Goal: Task Accomplishment & Management: Use online tool/utility

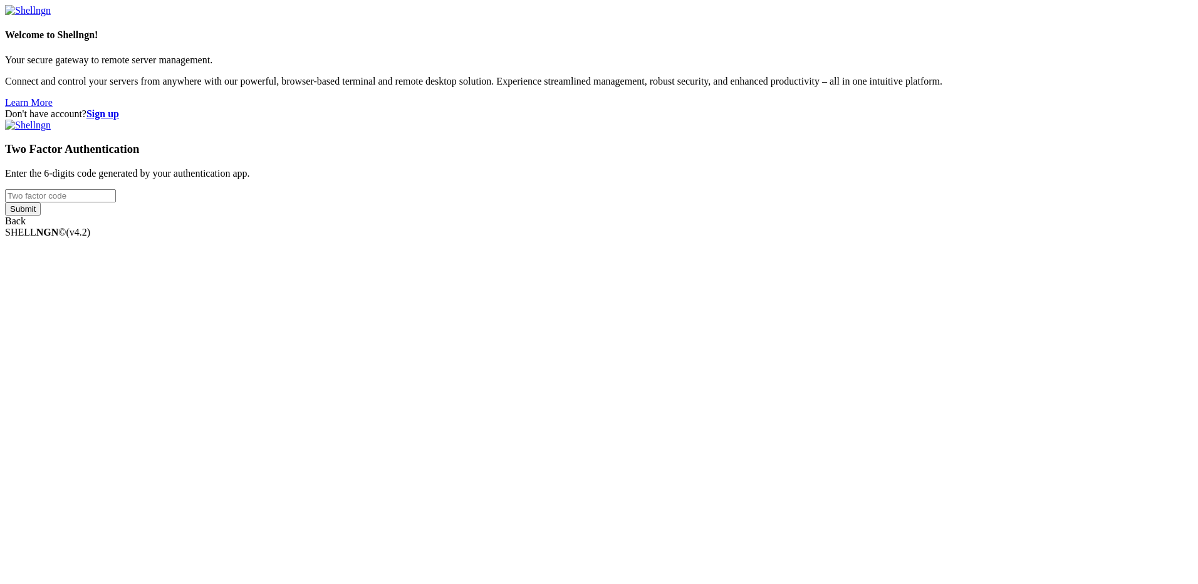
click at [116, 202] on input "number" at bounding box center [60, 195] width 111 height 13
type input "115568"
click at [5, 202] on input "Submit" at bounding box center [23, 208] width 36 height 13
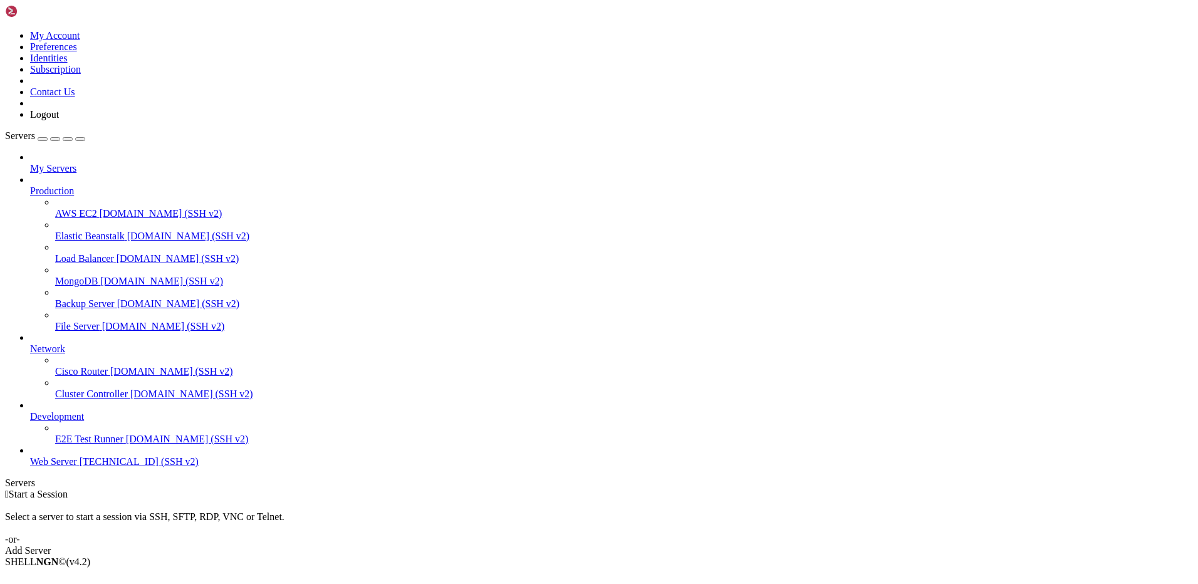
click at [77, 467] on span "Web Server" at bounding box center [53, 461] width 47 height 11
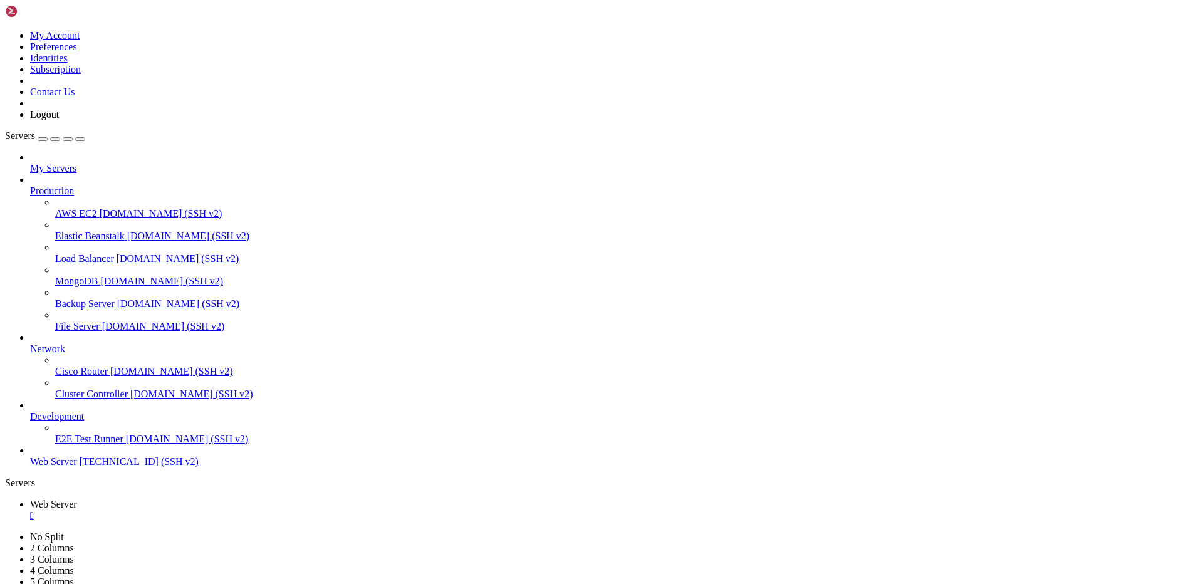
scroll to position [633455, 0]
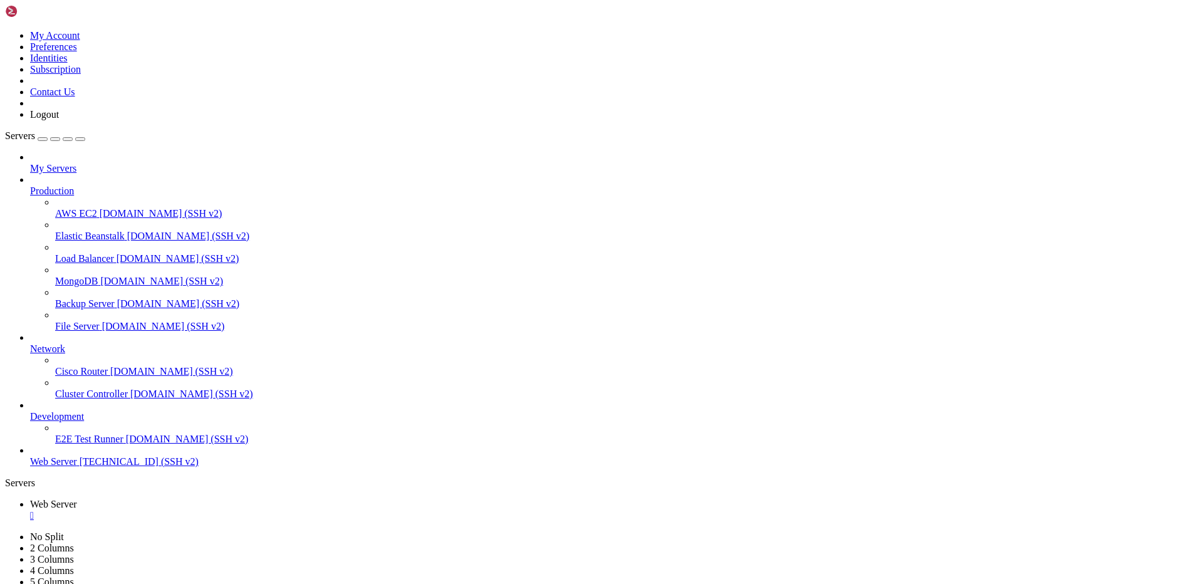
drag, startPoint x: 213, startPoint y: 1196, endPoint x: 93, endPoint y: 1200, distance: 119.7
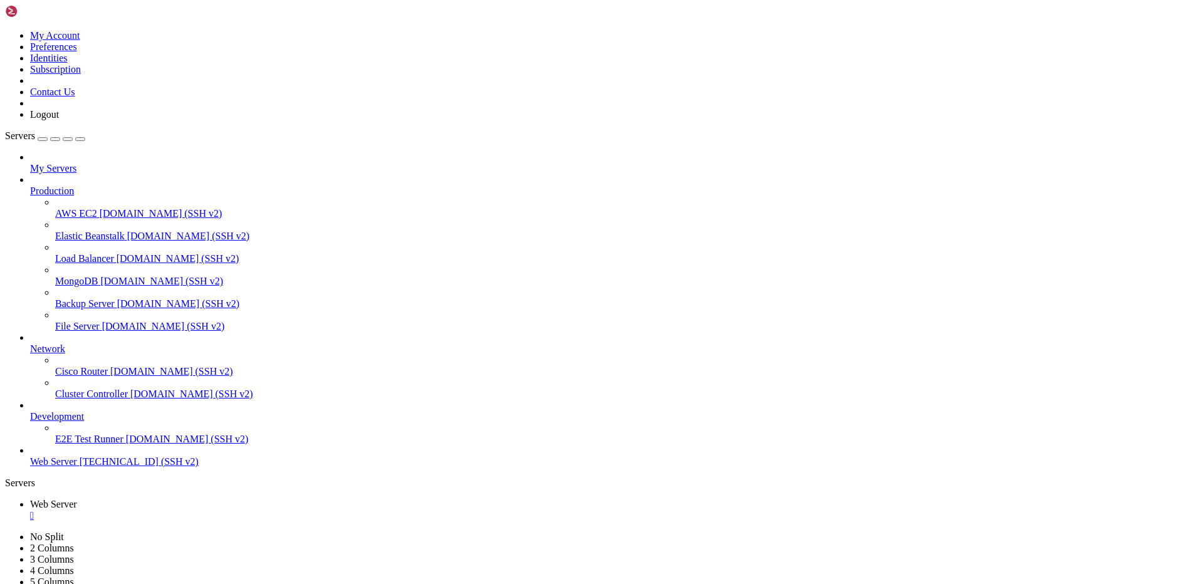
scroll to position [1267274, 0]
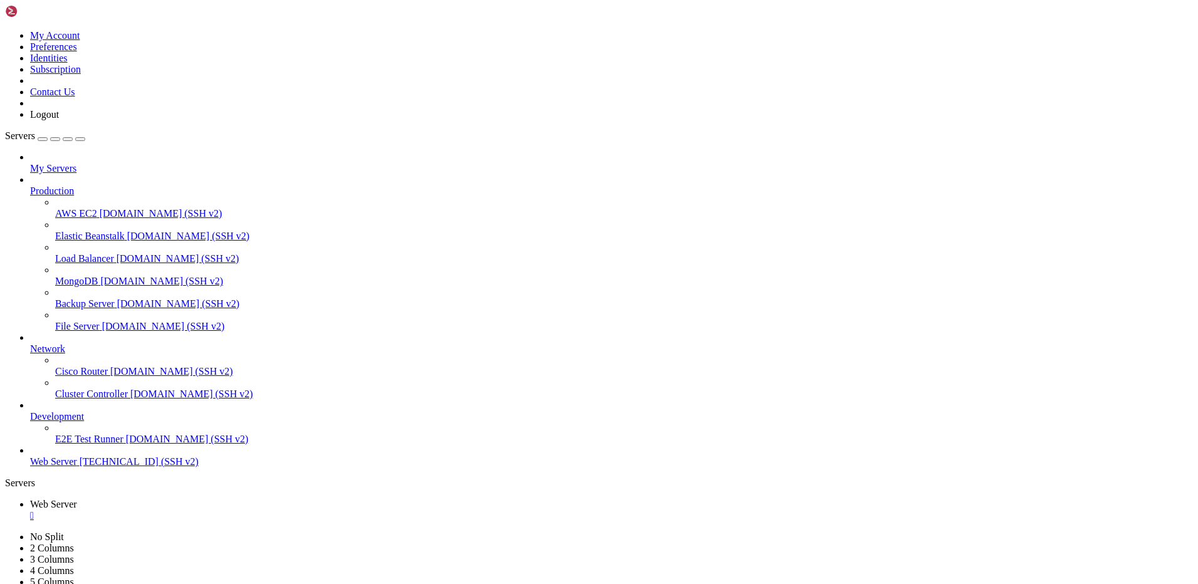
drag, startPoint x: 260, startPoint y: 811, endPoint x: 9, endPoint y: 747, distance: 258.6
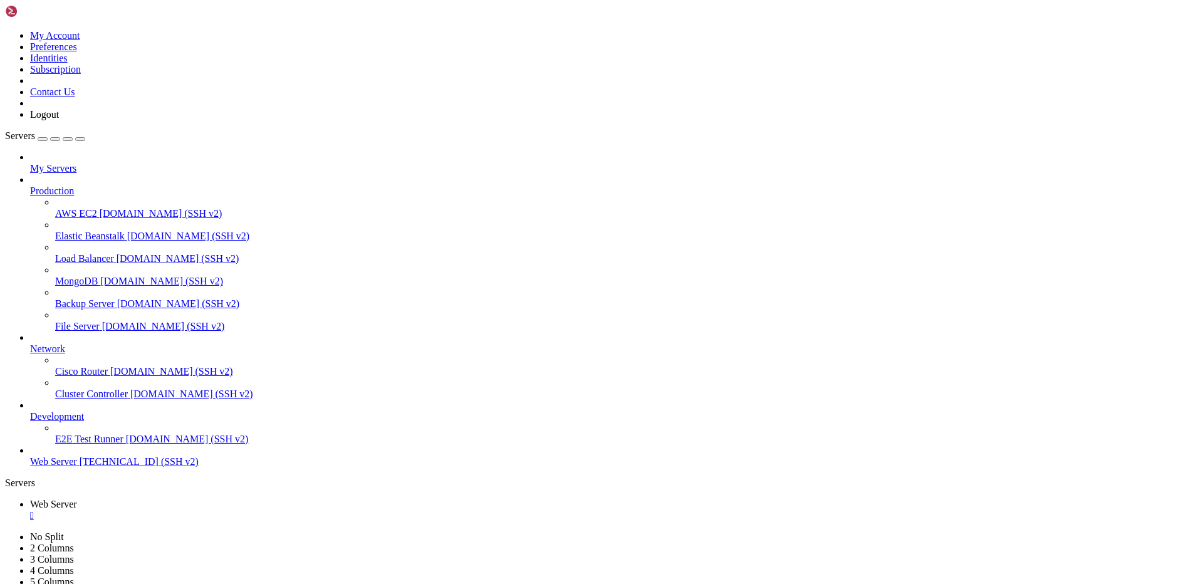
drag, startPoint x: 727, startPoint y: 1132, endPoint x: 782, endPoint y: 1132, distance: 55.8
drag, startPoint x: 724, startPoint y: 1133, endPoint x: 782, endPoint y: 1133, distance: 58.3
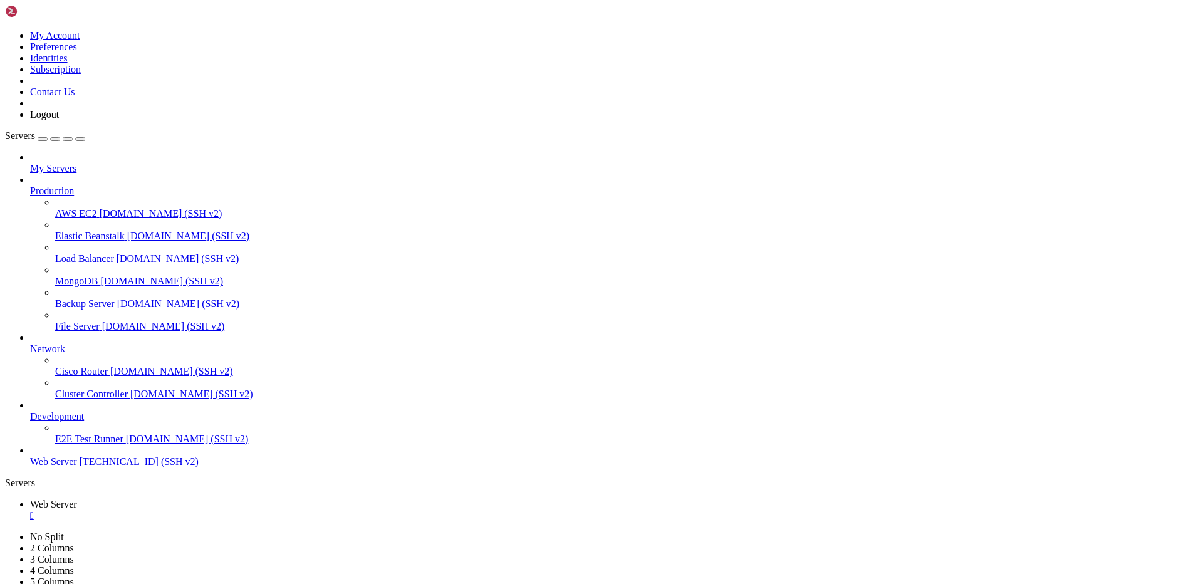
copy x-row "tor_nodes_3"
drag, startPoint x: 305, startPoint y: 1144, endPoint x: 356, endPoint y: 1144, distance: 51.4
copy x-row "dan_me_tor"
drag, startPoint x: 724, startPoint y: 1119, endPoint x: 762, endPoint y: 1119, distance: 37.6
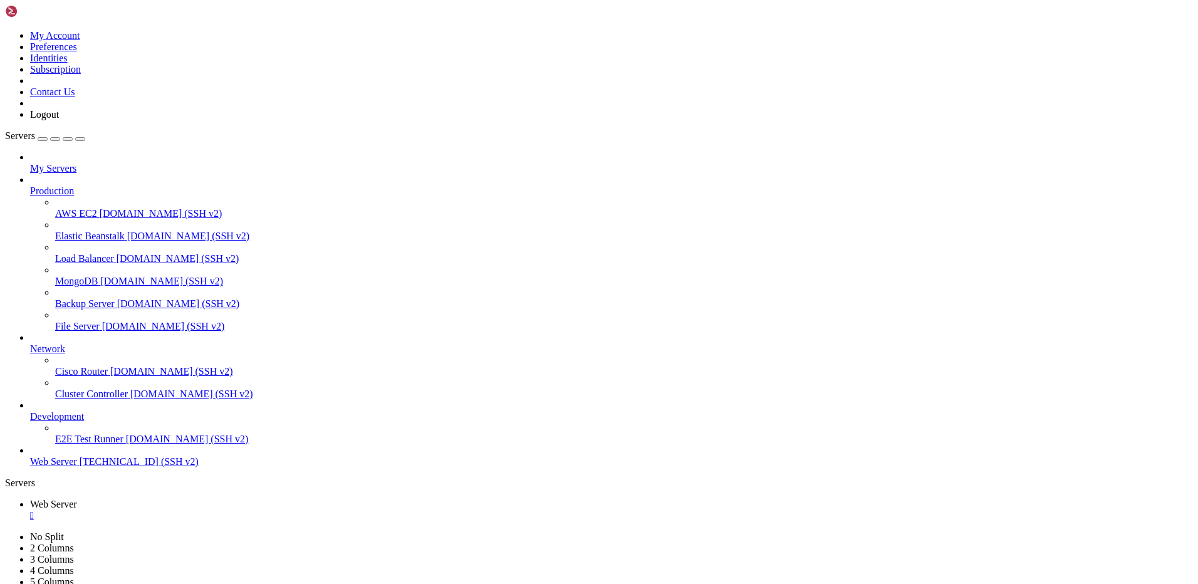
copy x-row "tor_ips"
drag, startPoint x: 306, startPoint y: 1133, endPoint x: 358, endPoint y: 1134, distance: 52.6
copy x-row "custom_ips"
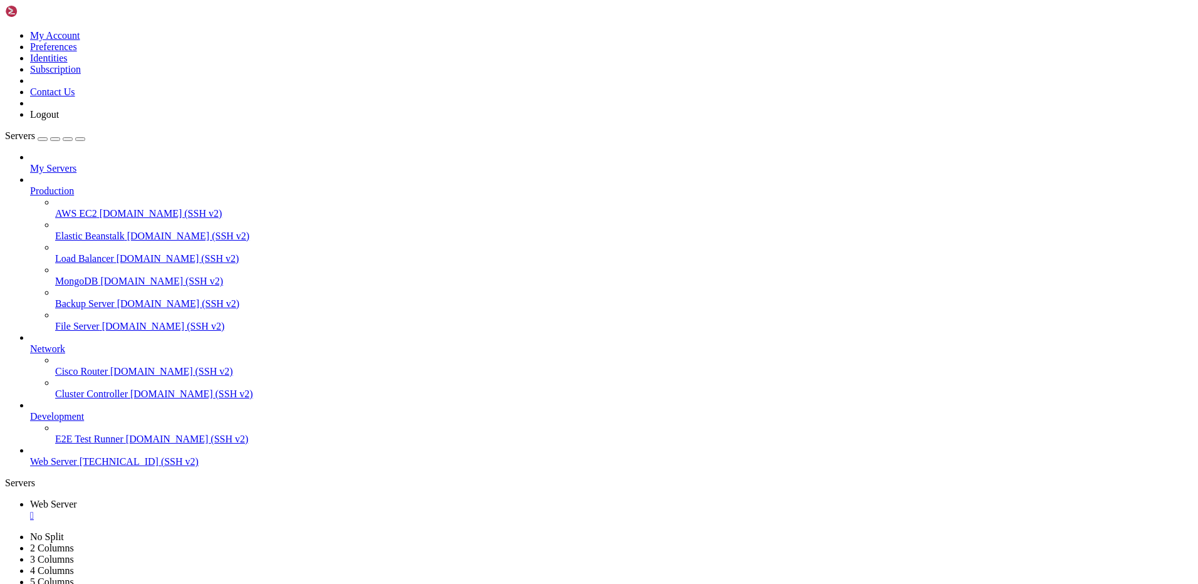
click at [1142, 499] on ul "Web Server " at bounding box center [599, 510] width 1188 height 23
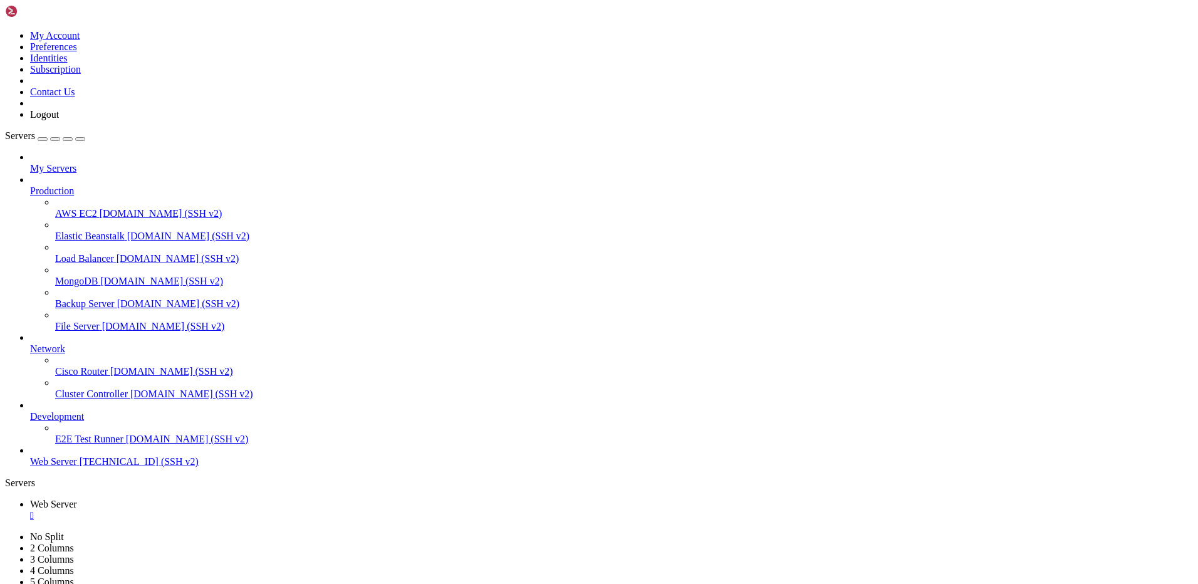
scroll to position [1267863, 0]
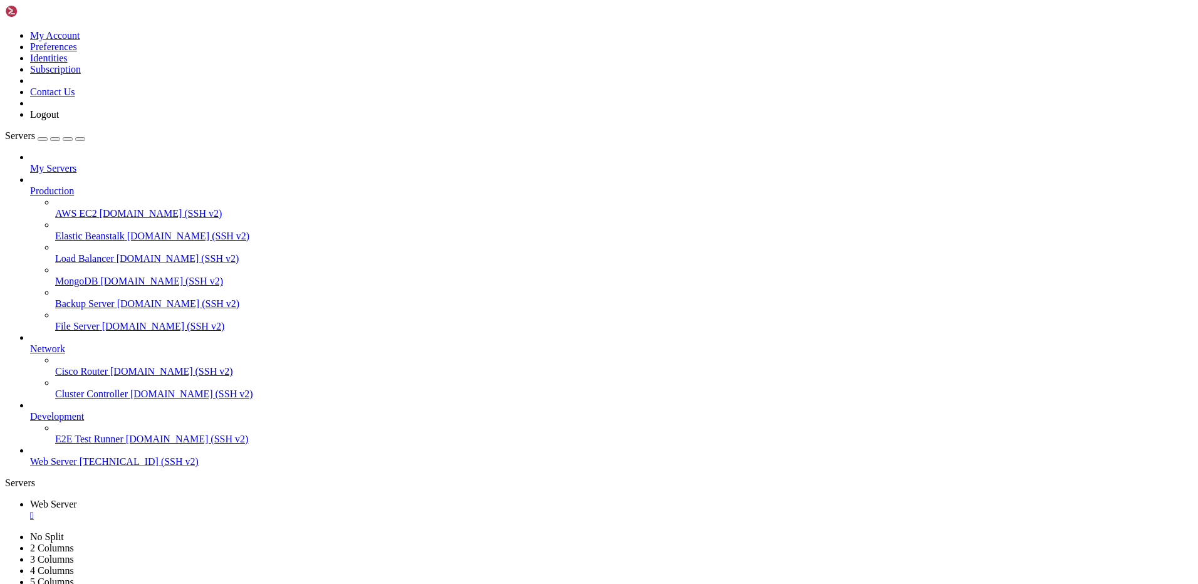
scroll to position [1267926, 0]
drag, startPoint x: 155, startPoint y: 1084, endPoint x: 13, endPoint y: 1046, distance: 147.1
drag, startPoint x: 157, startPoint y: 1047, endPoint x: 9, endPoint y: 999, distance: 155.5
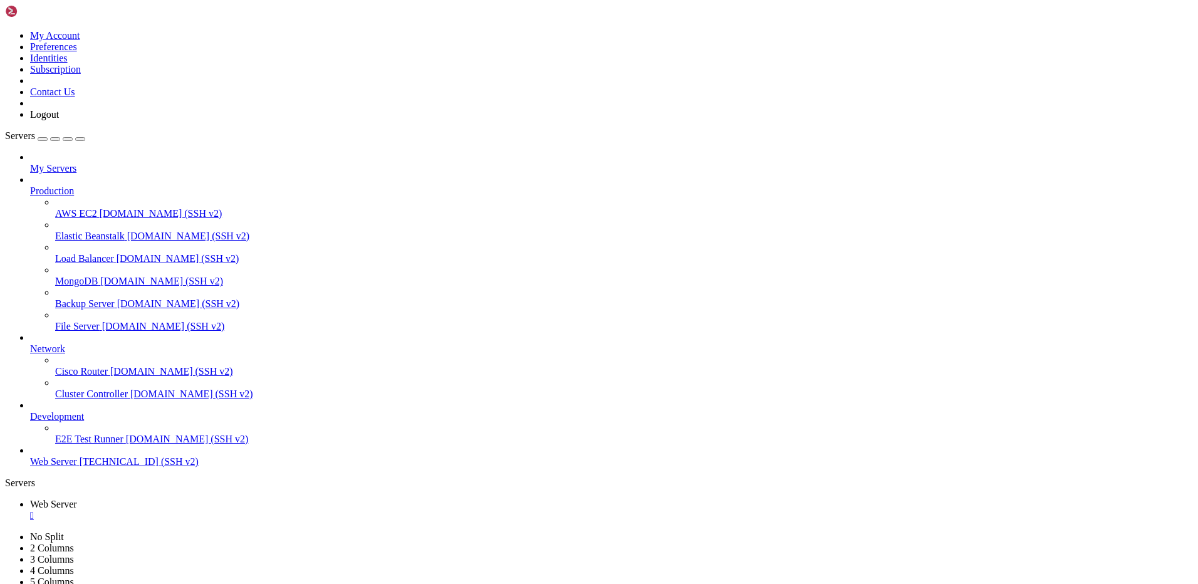
drag, startPoint x: 10, startPoint y: 1171, endPoint x: 207, endPoint y: 1168, distance: 196.7
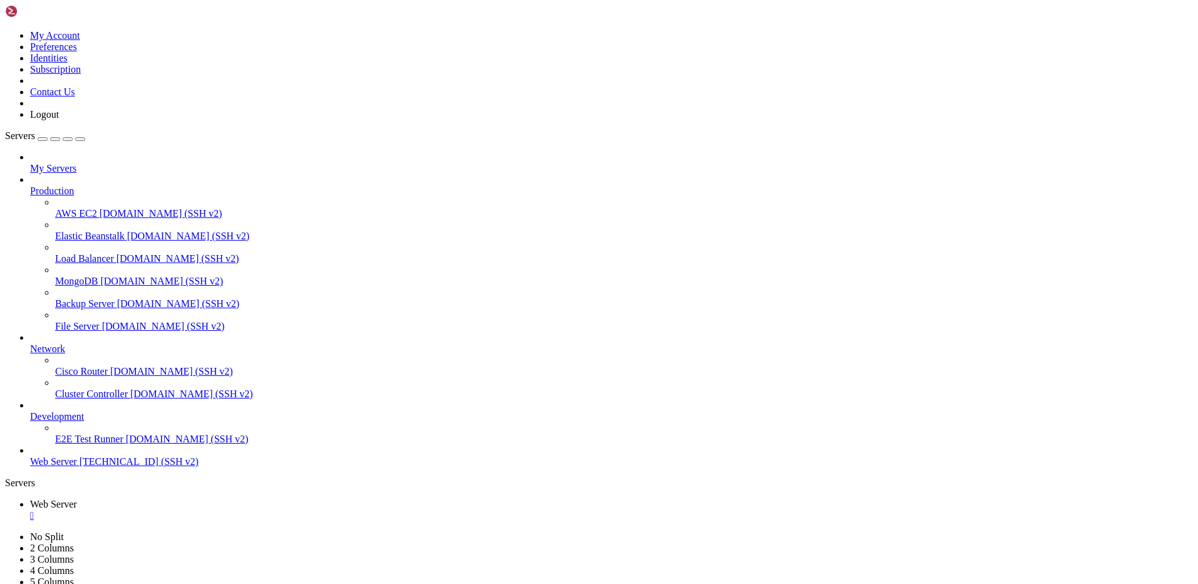
copy x-row "iptables-save > /etc/iptables/rules.v4"
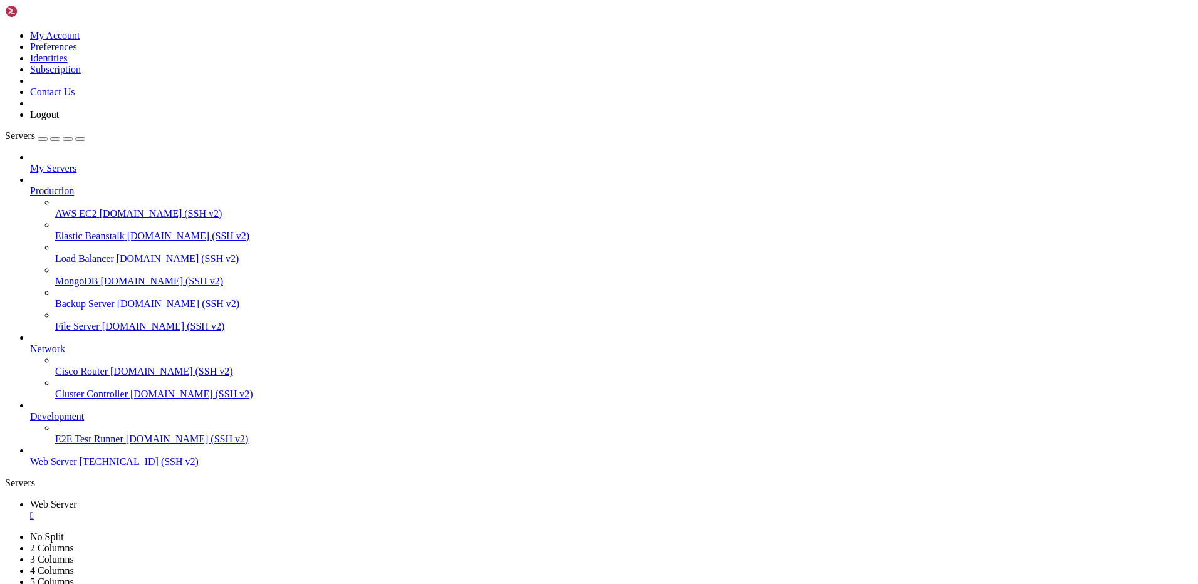
scroll to position [3225183, 0]
drag, startPoint x: 1044, startPoint y: 1218, endPoint x: 1169, endPoint y: 1289, distance: 143.6
drag, startPoint x: 9, startPoint y: 1134, endPoint x: 75, endPoint y: 1133, distance: 65.8
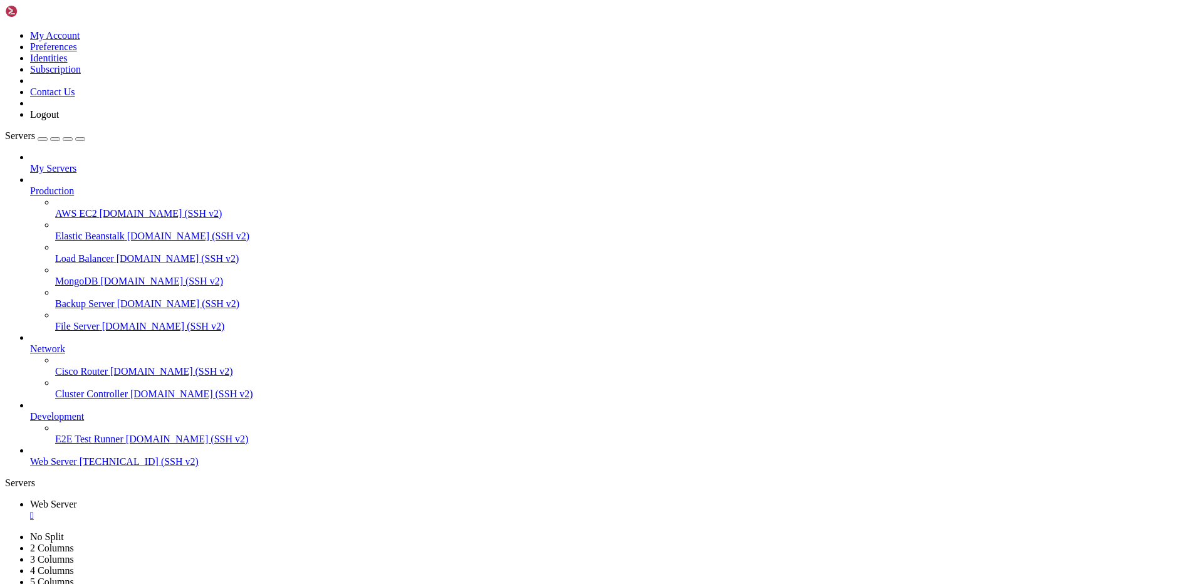
copy x-row "[TECHNICAL_ID]"
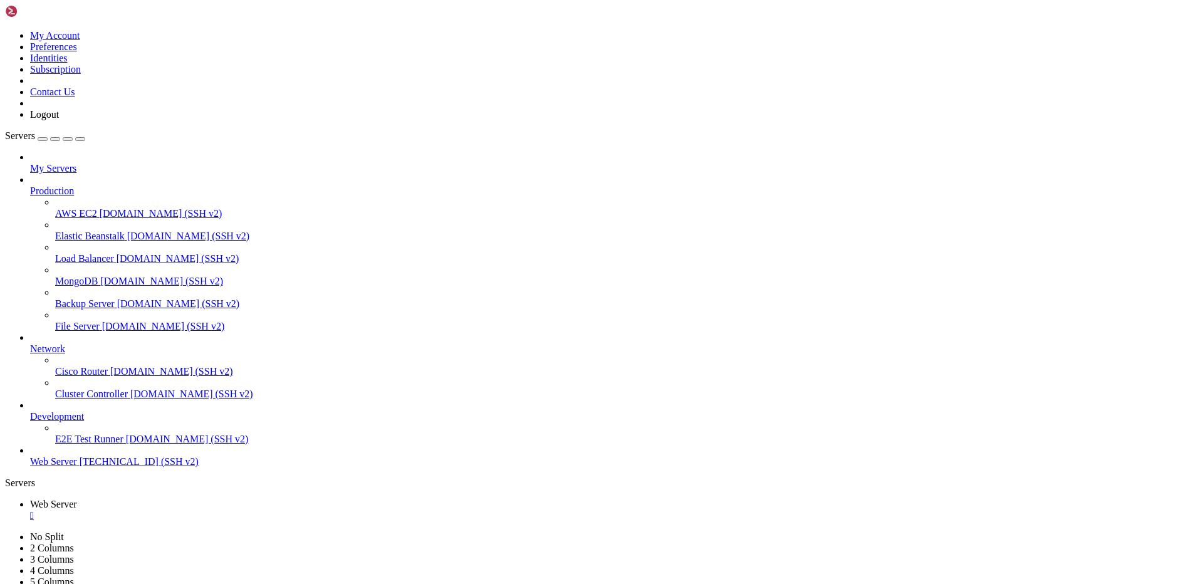
scroll to position [3226536, 0]
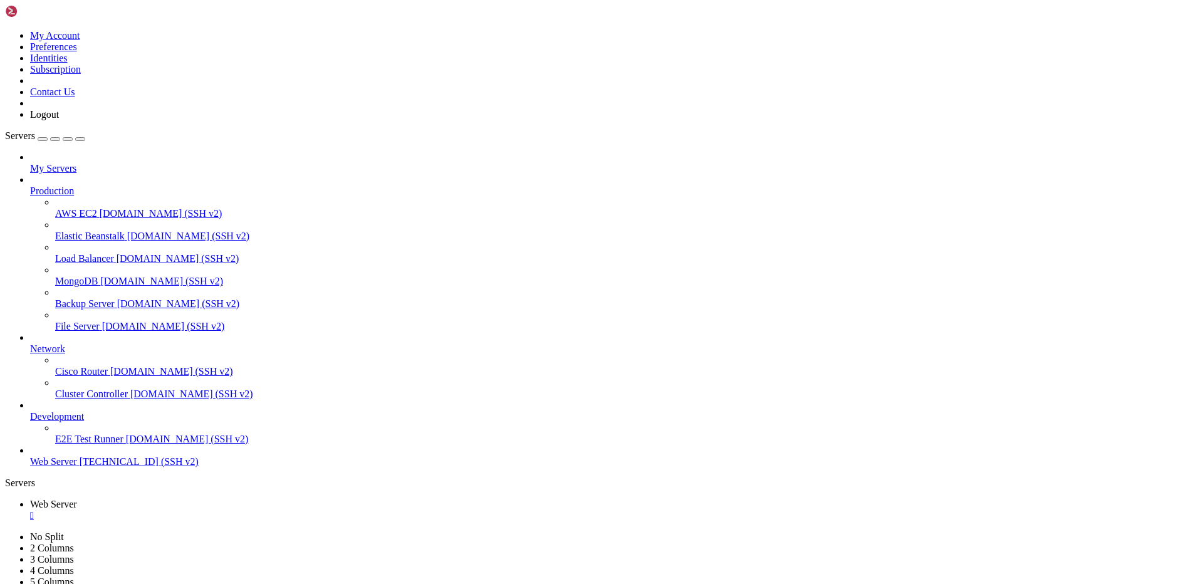
drag, startPoint x: 257, startPoint y: 1119, endPoint x: 298, endPoint y: 1122, distance: 40.2
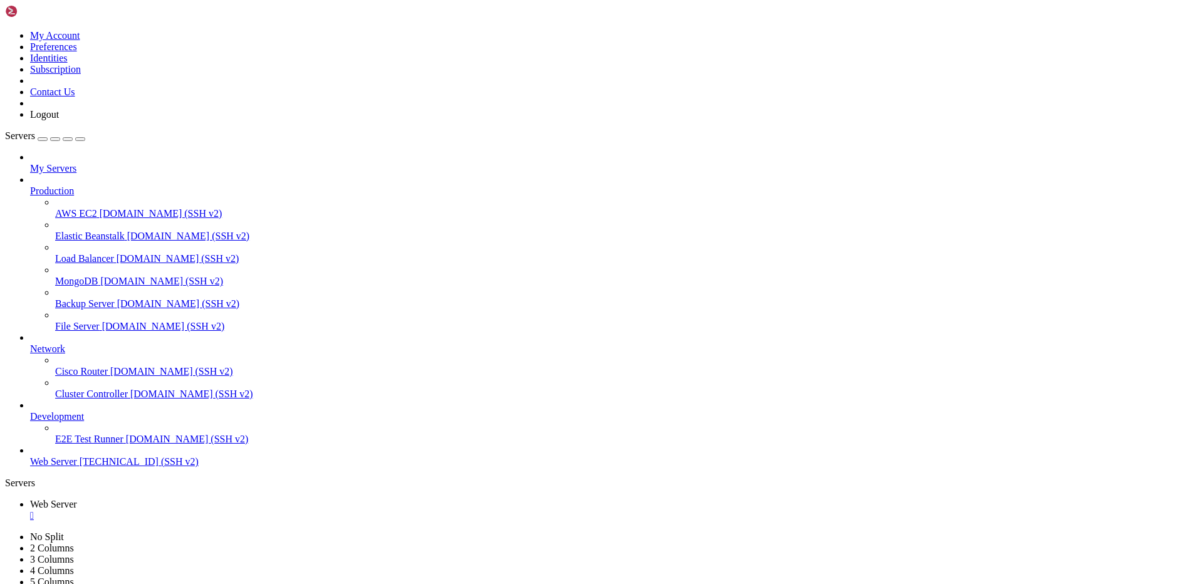
copy x-row "SM-G530H"
drag, startPoint x: 77, startPoint y: 1183, endPoint x: 10, endPoint y: 1182, distance: 67.0
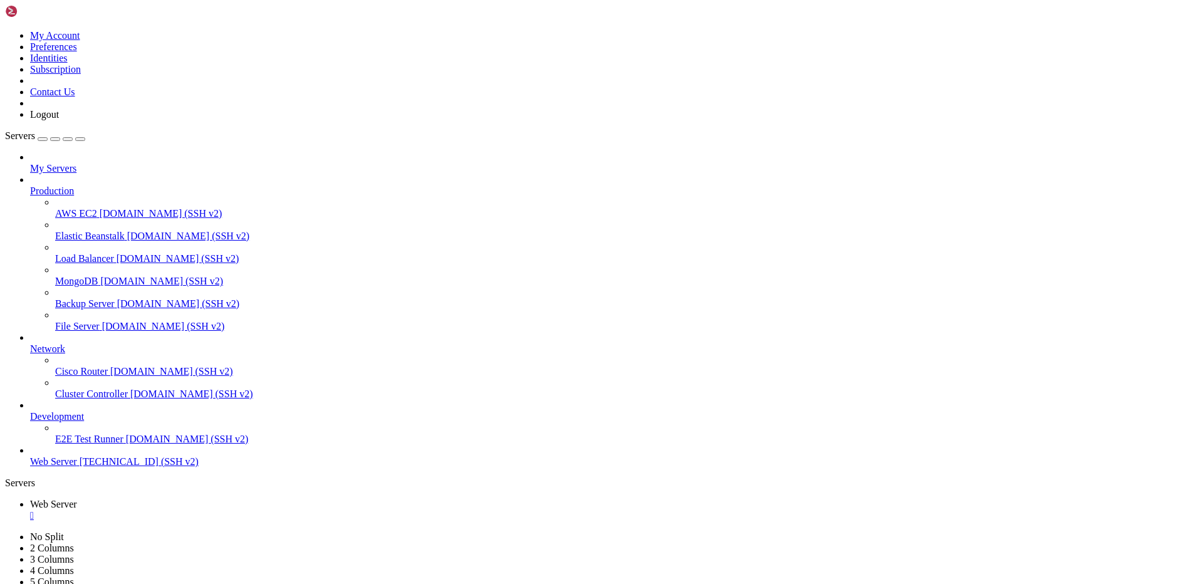
copy x-row "107.189.3.148"
drag, startPoint x: 12, startPoint y: 983, endPoint x: 70, endPoint y: 981, distance: 58.3
copy x-row "5.255.100.26"
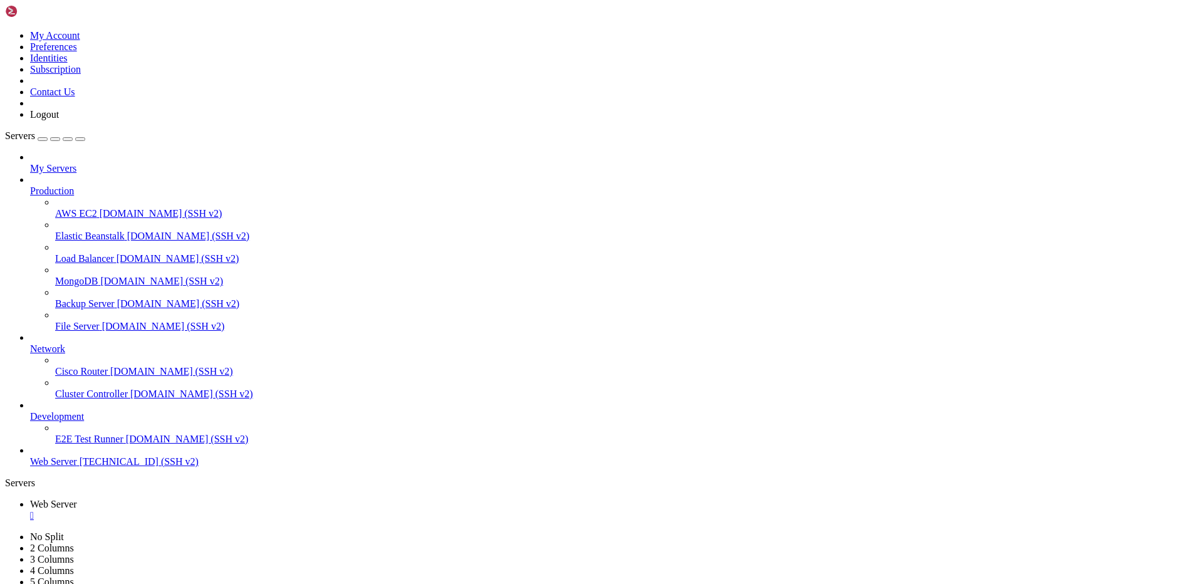
drag, startPoint x: 10, startPoint y: 833, endPoint x: 49, endPoint y: 836, distance: 39.5
drag, startPoint x: 77, startPoint y: 832, endPoint x: 11, endPoint y: 836, distance: 66.5
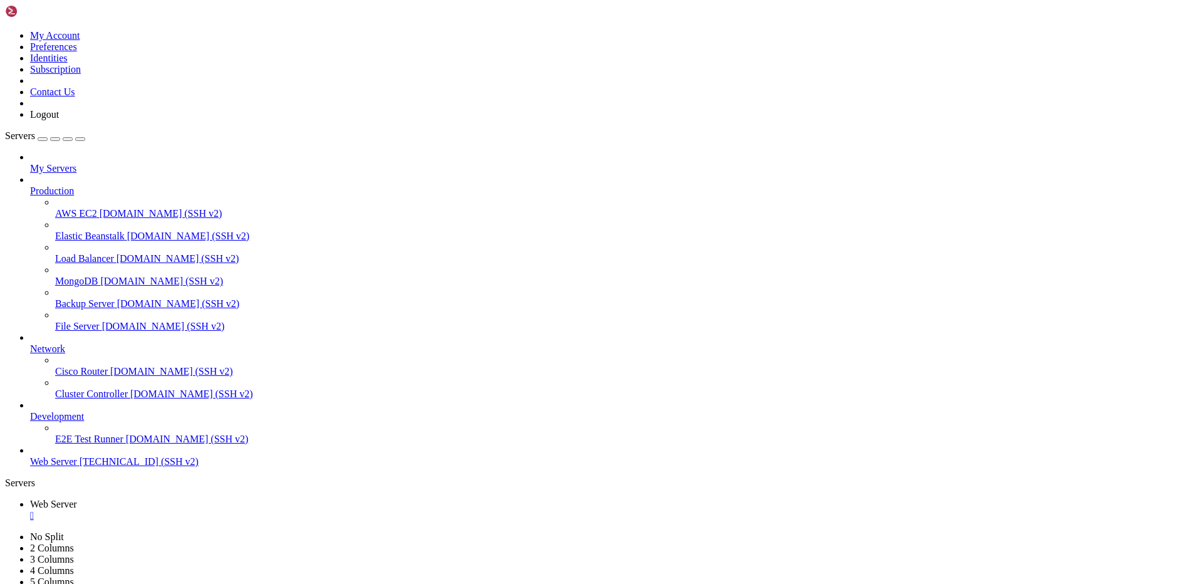
copy x-row "94.16.115.121"
drag, startPoint x: 8, startPoint y: 1159, endPoint x: 43, endPoint y: 1159, distance: 35.1
drag, startPoint x: 71, startPoint y: 1158, endPoint x: 12, endPoint y: 1158, distance: 58.9
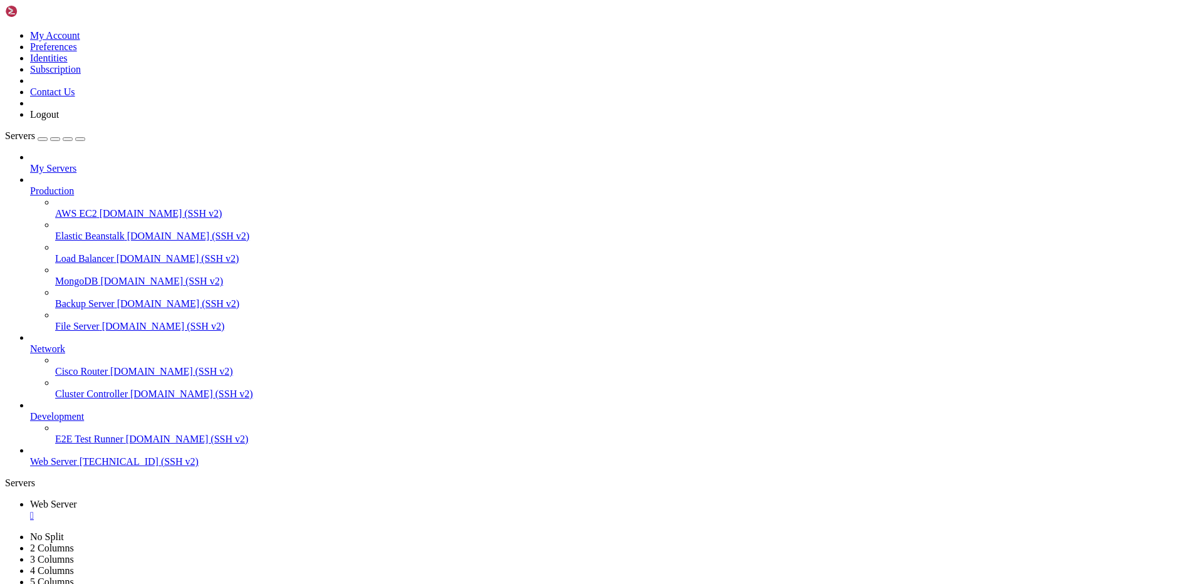
copy x-row "107.189.8.16"
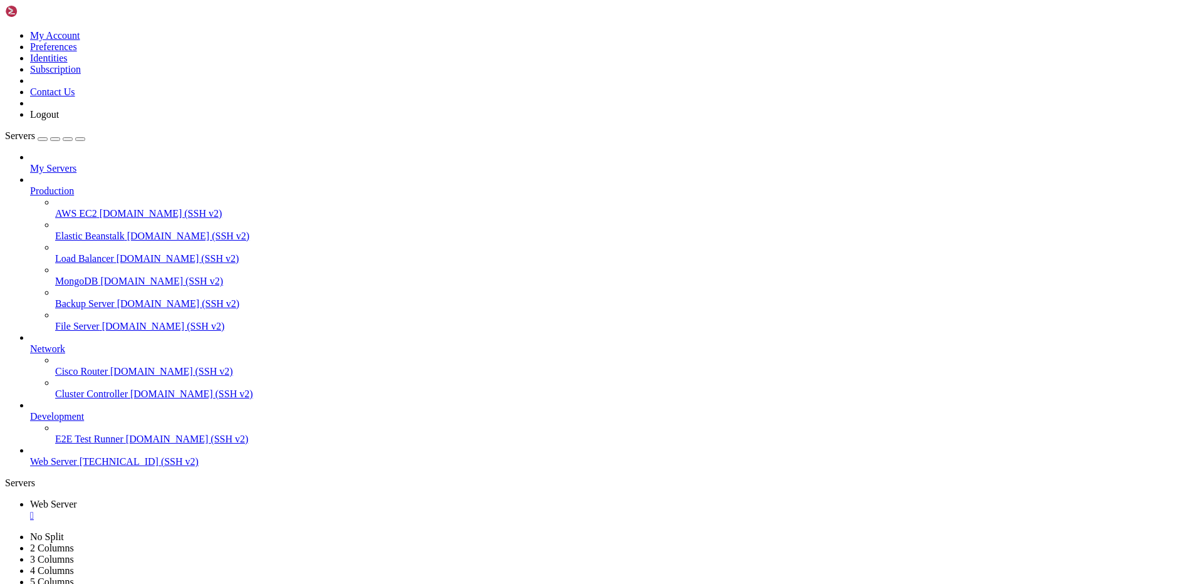
drag, startPoint x: 180, startPoint y: 960, endPoint x: 137, endPoint y: 924, distance: 56.9
